Goal: Transaction & Acquisition: Subscribe to service/newsletter

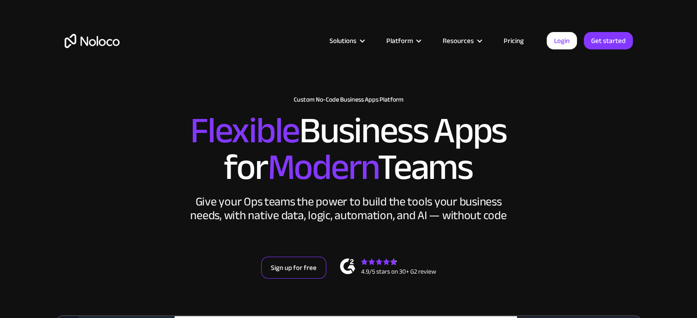
click at [294, 266] on link "Sign up for free" at bounding box center [293, 268] width 65 height 22
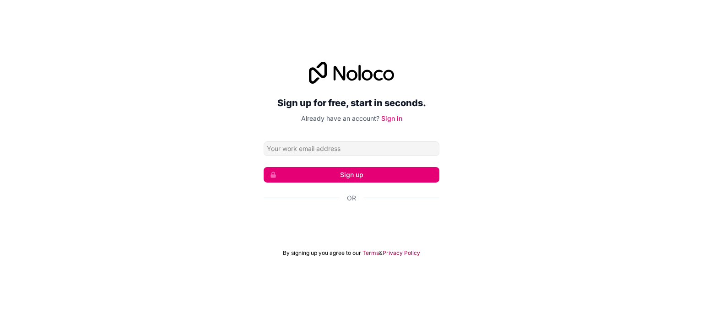
click at [304, 149] on input "Email address" at bounding box center [352, 149] width 176 height 15
type input "[PERSON_NAME][EMAIL_ADDRESS][DOMAIN_NAME]"
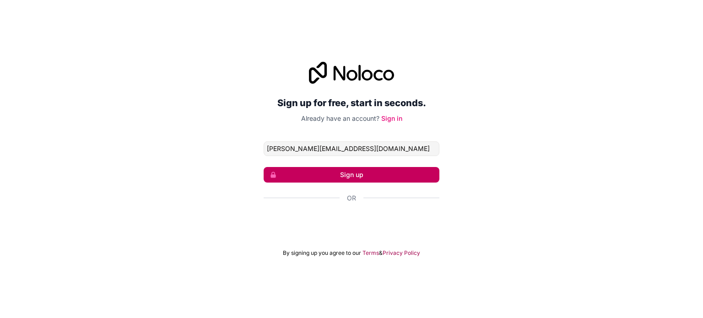
click at [352, 173] on button "Sign up" at bounding box center [352, 175] width 176 height 16
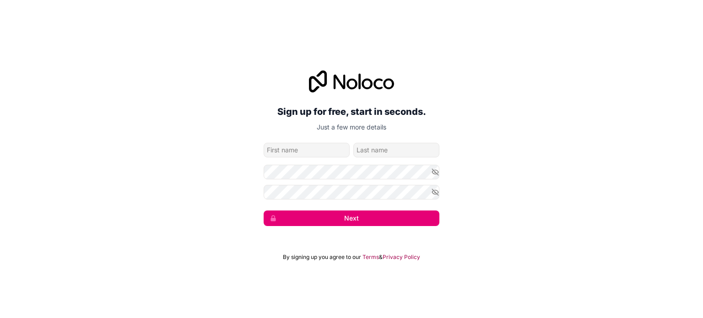
click at [315, 148] on input "given-name" at bounding box center [307, 150] width 86 height 15
type input "Deena"
type input "Raphael"
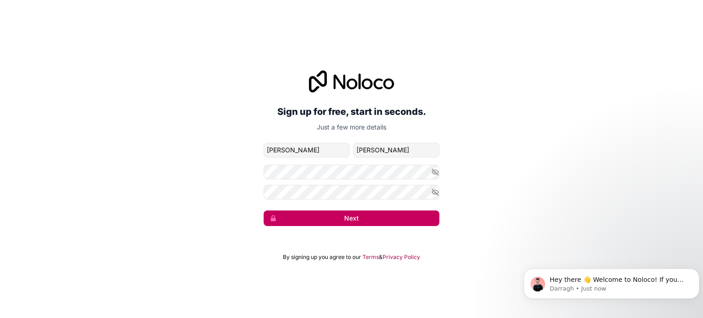
click at [348, 219] on button "Next" at bounding box center [352, 219] width 176 height 16
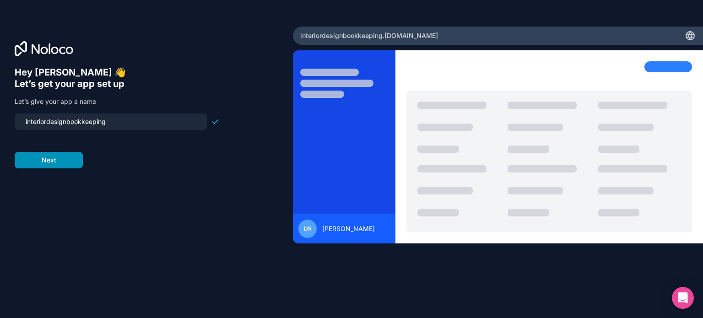
click at [57, 159] on button "Next" at bounding box center [49, 160] width 68 height 16
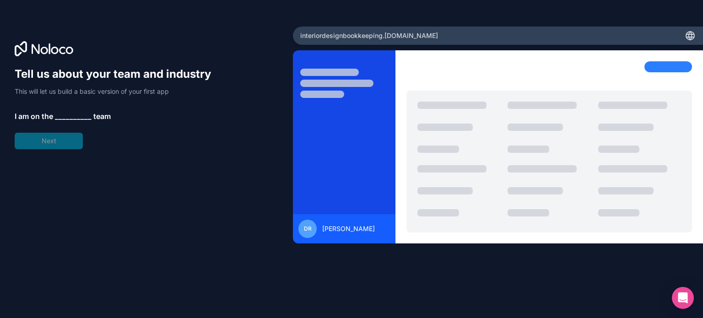
click at [68, 111] on span "__________" at bounding box center [73, 116] width 37 height 11
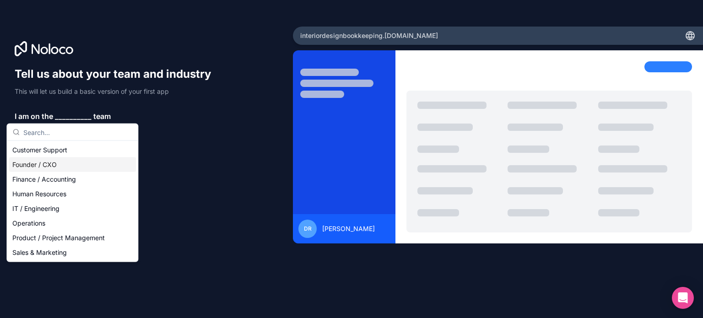
click at [54, 163] on div "Founder / CXO" at bounding box center [72, 165] width 127 height 15
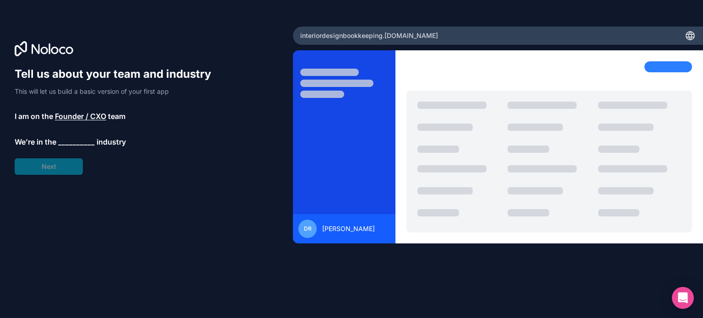
click at [71, 137] on span "__________" at bounding box center [76, 141] width 37 height 11
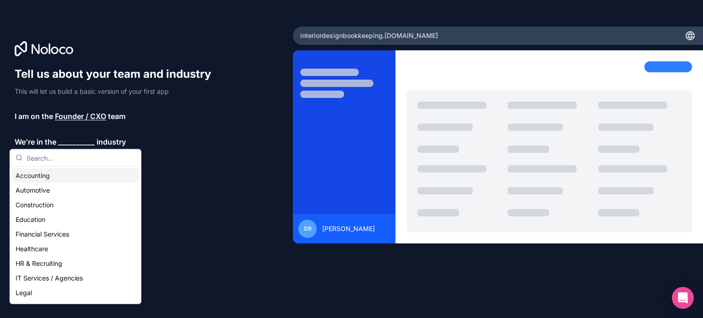
click at [35, 175] on div "Accounting" at bounding box center [75, 176] width 127 height 15
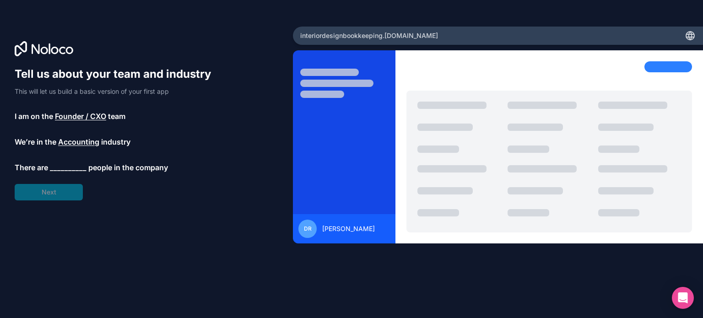
click at [69, 166] on span "__________" at bounding box center [68, 167] width 37 height 11
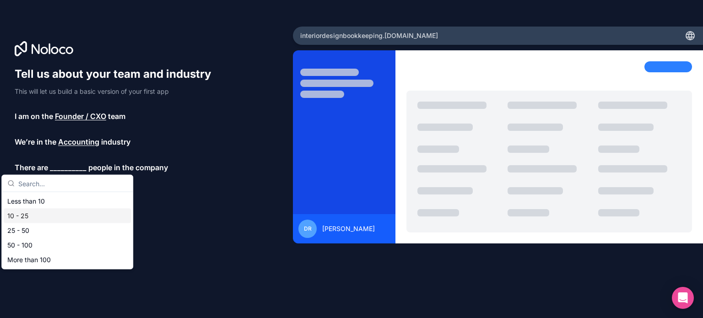
click at [37, 215] on div "10 - 25" at bounding box center [67, 216] width 127 height 15
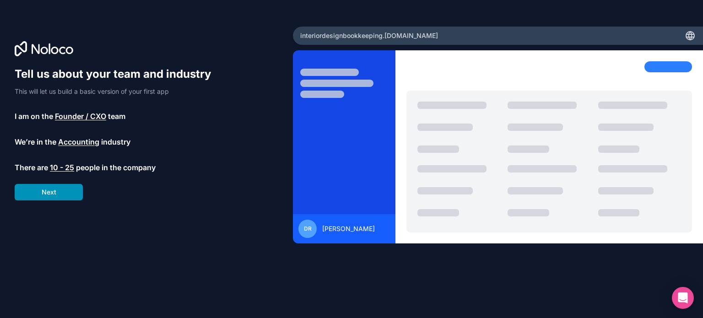
click at [62, 188] on button "Next" at bounding box center [49, 192] width 68 height 16
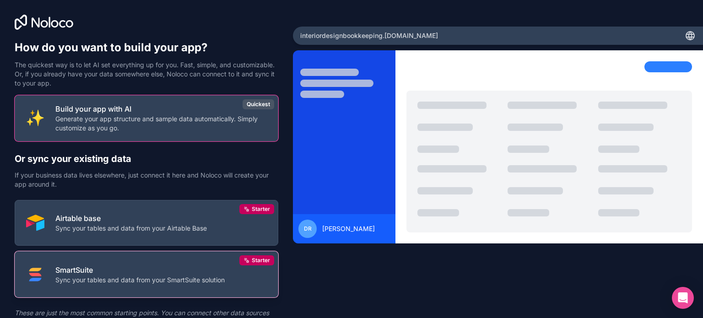
scroll to position [43, 0]
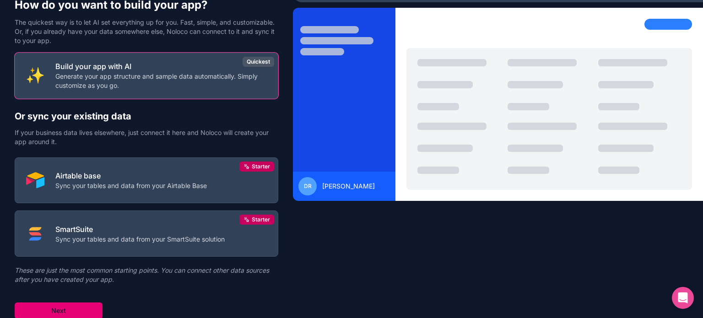
click at [70, 310] on button "Next" at bounding box center [59, 311] width 88 height 16
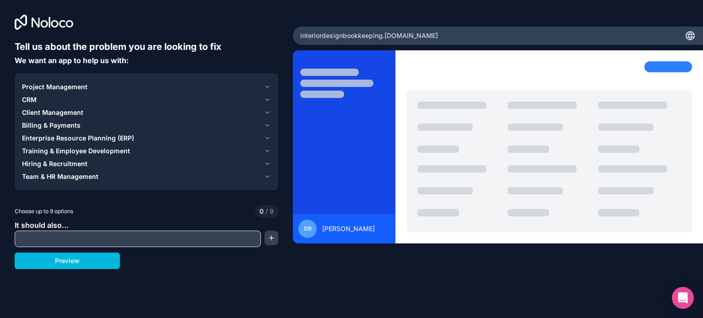
click at [692, 34] on icon at bounding box center [691, 36] width 1 height 8
click at [60, 86] on span "Project Management" at bounding box center [54, 86] width 65 height 9
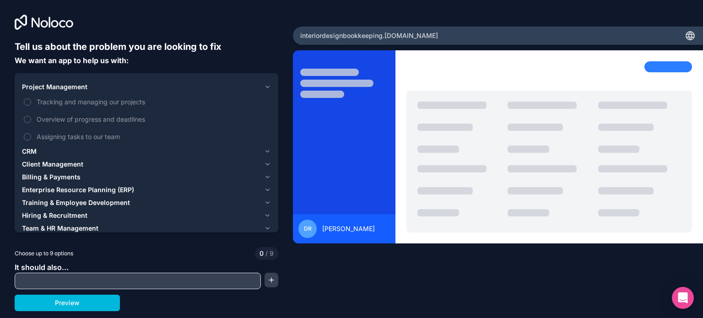
click at [28, 102] on button "Tracking and managing our projects" at bounding box center [27, 101] width 7 height 7
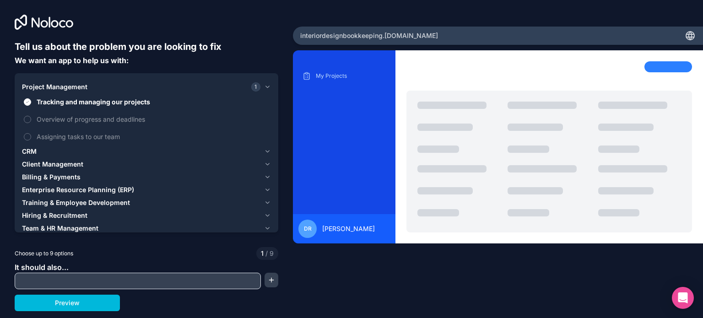
click at [29, 136] on button "Assigning tasks to our team" at bounding box center [27, 136] width 7 height 7
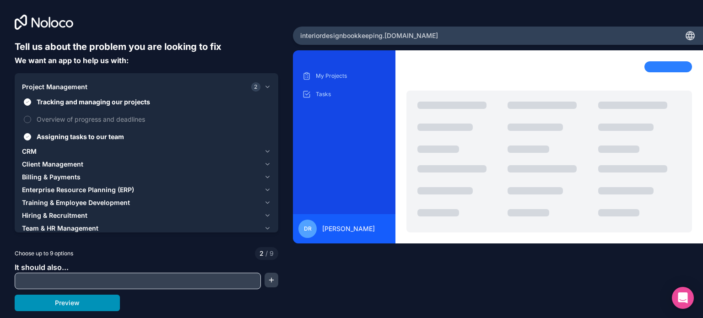
click at [75, 304] on button "Preview" at bounding box center [67, 303] width 105 height 16
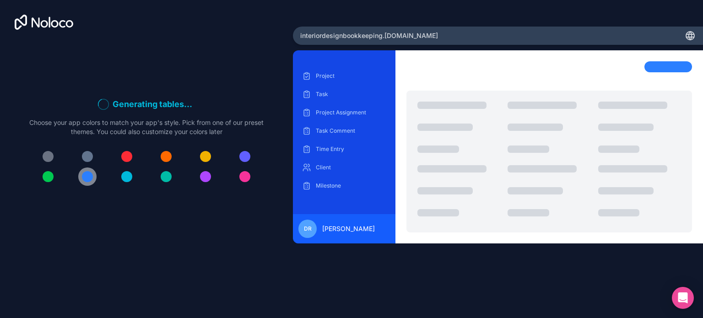
click at [86, 174] on div at bounding box center [87, 176] width 11 height 11
click at [85, 178] on div at bounding box center [87, 176] width 11 height 11
